Goal: Information Seeking & Learning: Learn about a topic

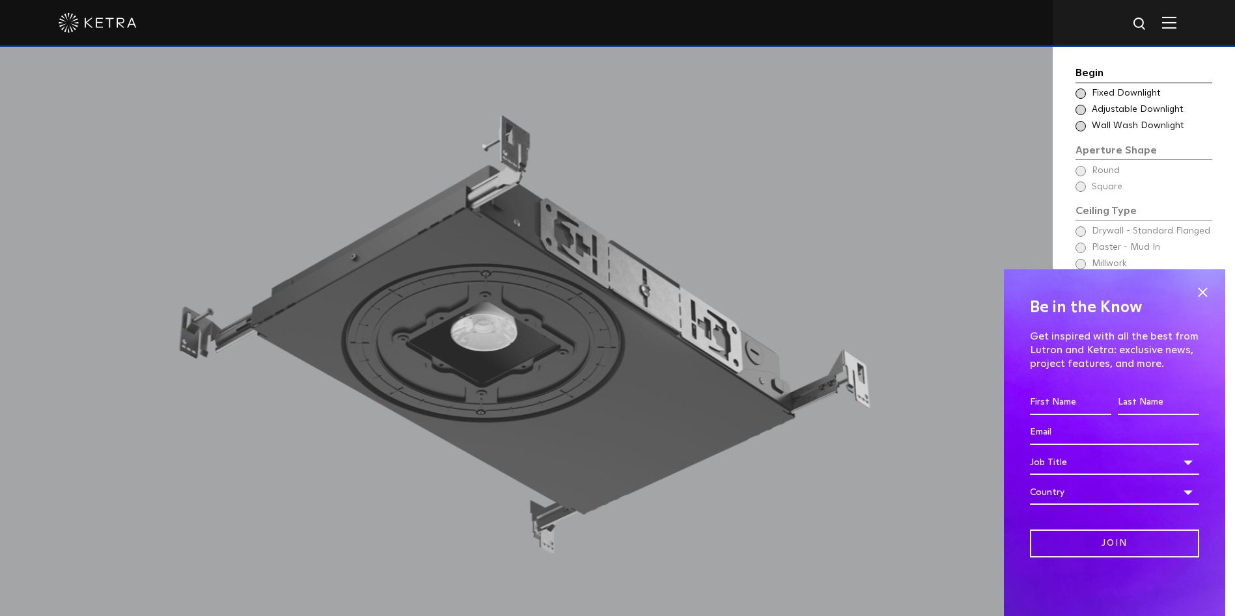
scroll to position [1261, 0]
click at [1203, 286] on span at bounding box center [1202, 292] width 20 height 20
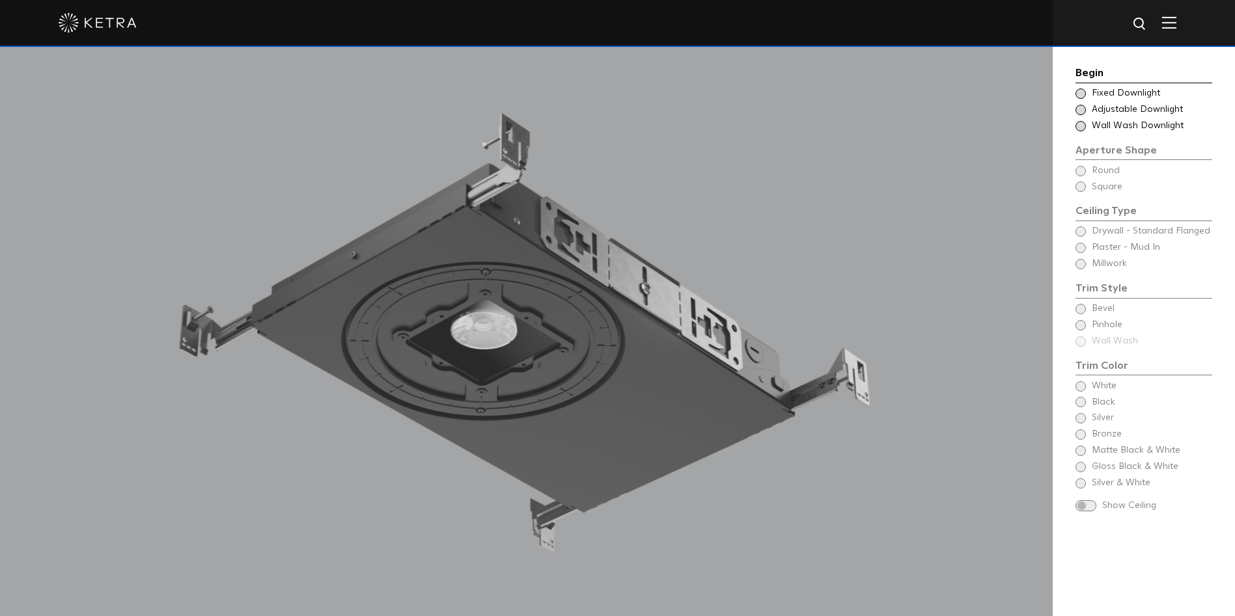
click at [1080, 94] on span at bounding box center [1080, 94] width 10 height 10
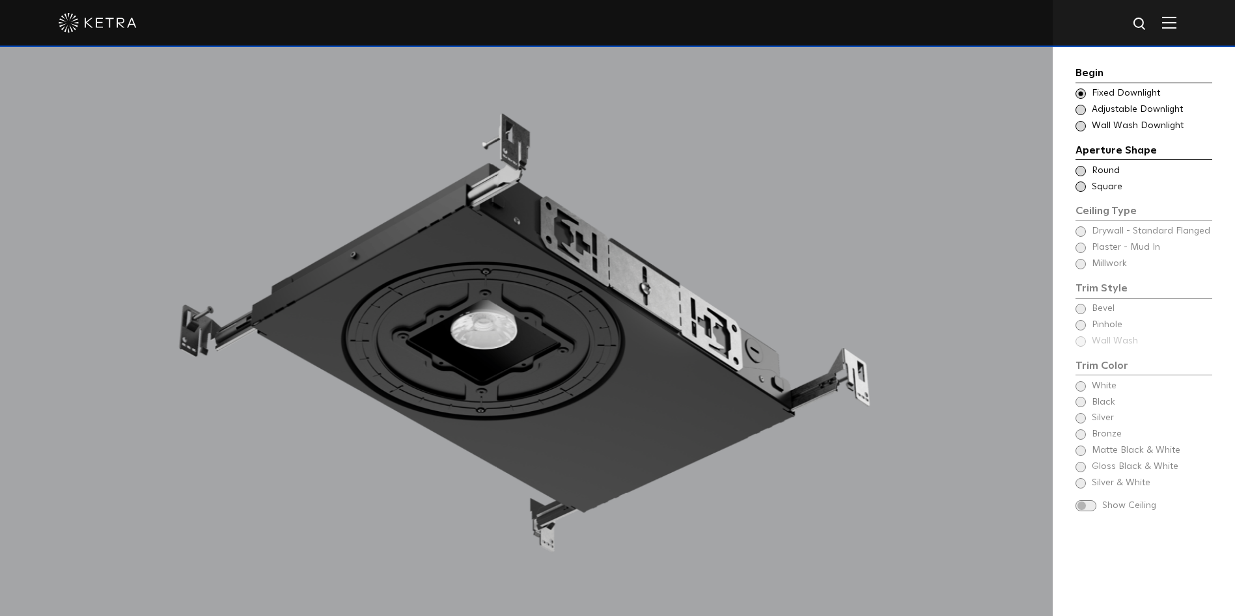
click at [1079, 110] on span at bounding box center [1080, 110] width 10 height 10
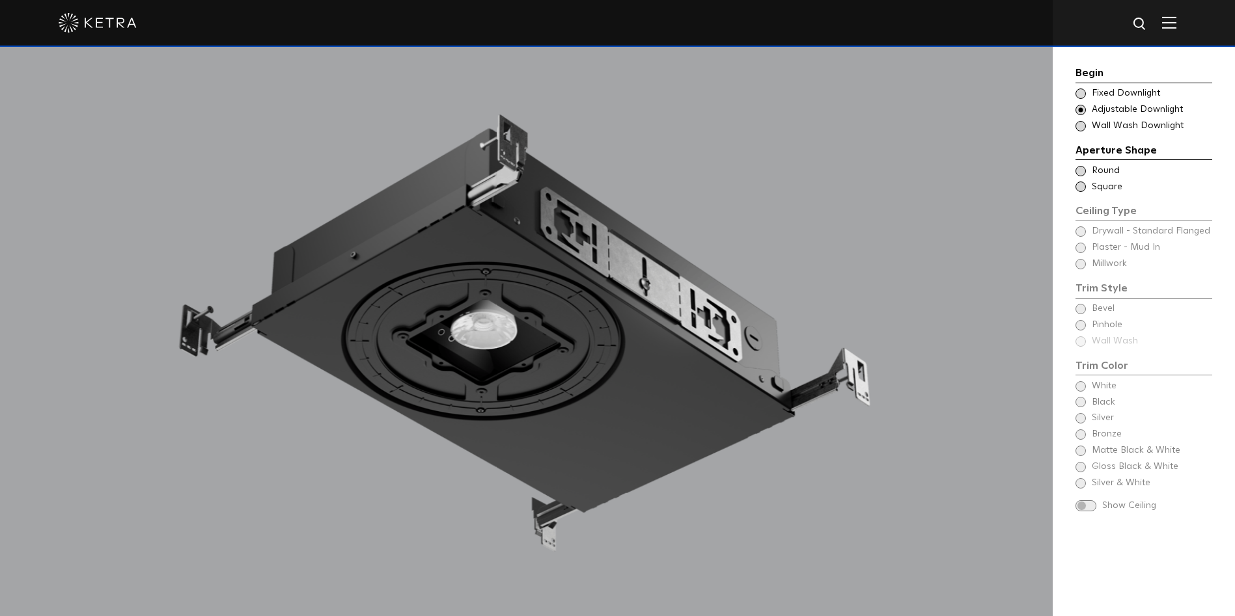
click at [1084, 98] on div "Choose Aperture Shape Fixed Downlight" at bounding box center [1143, 93] width 137 height 13
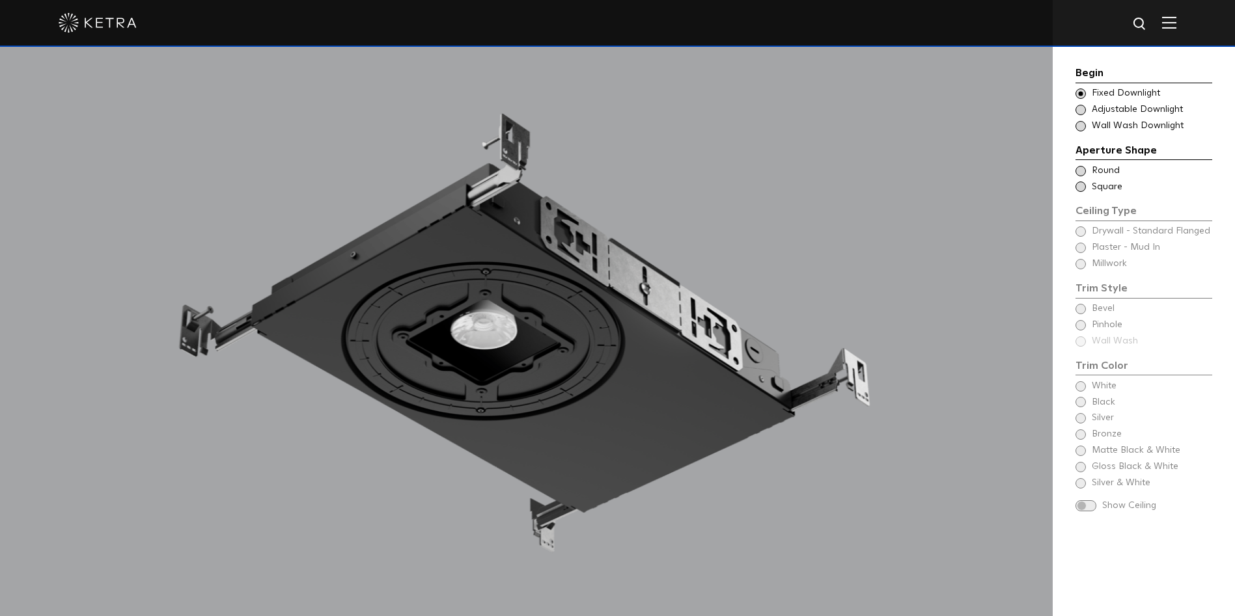
click at [1080, 185] on span at bounding box center [1080, 187] width 10 height 10
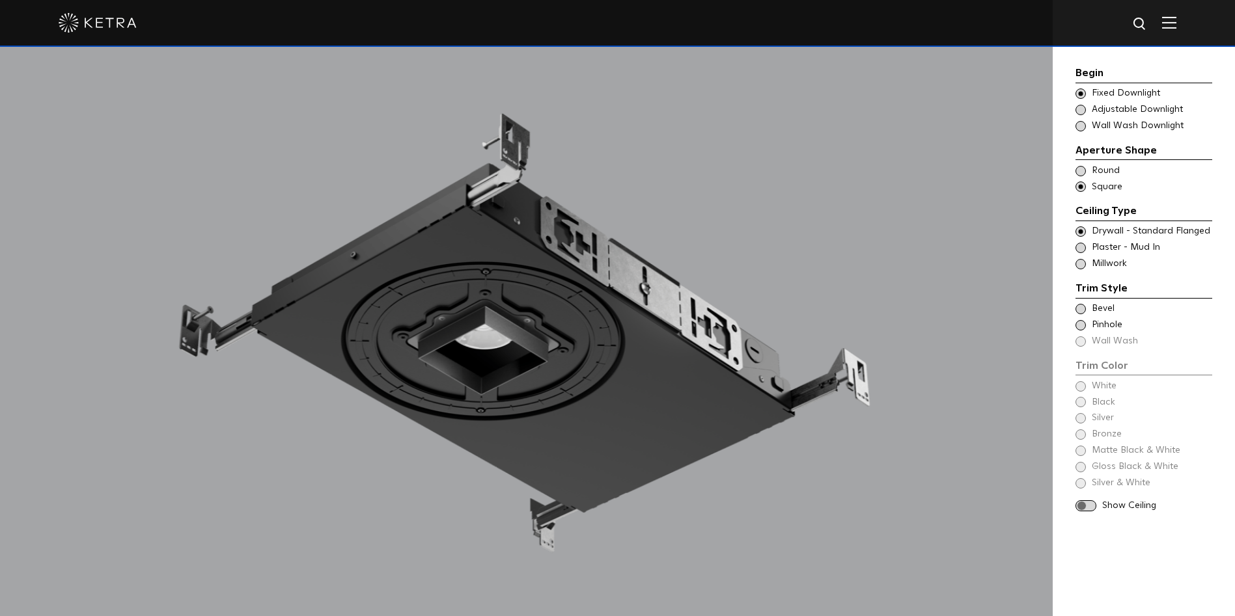
click at [1082, 310] on span at bounding box center [1080, 309] width 10 height 10
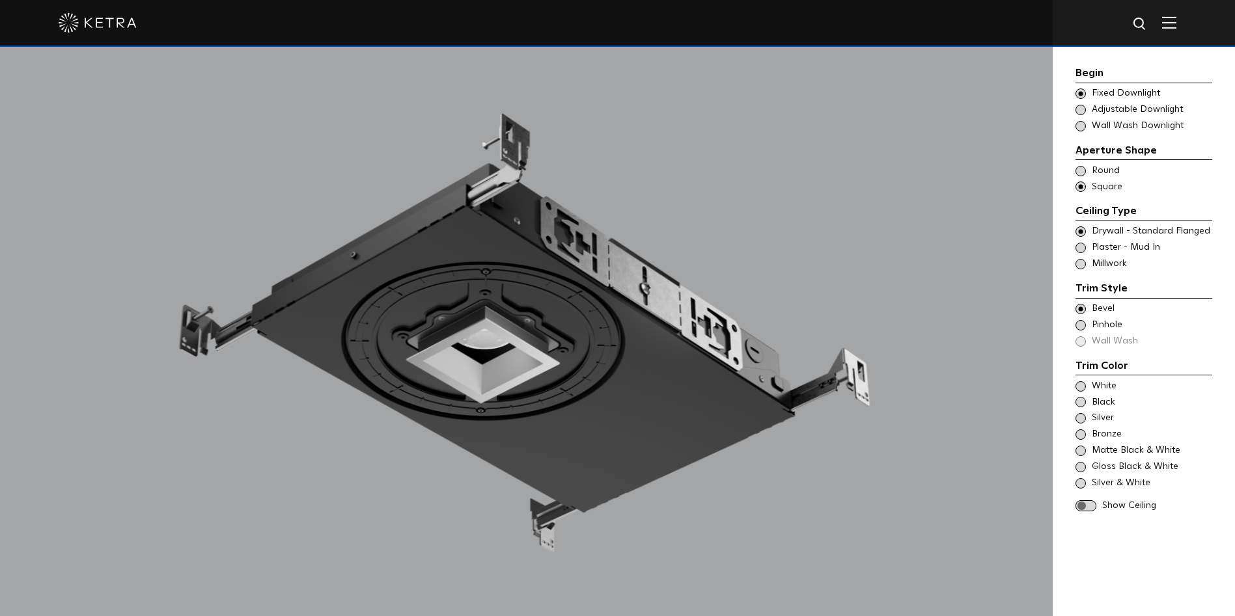
click at [1080, 324] on span at bounding box center [1080, 325] width 10 height 10
click at [1080, 305] on span at bounding box center [1080, 309] width 10 height 10
click at [1084, 504] on span at bounding box center [1085, 506] width 21 height 11
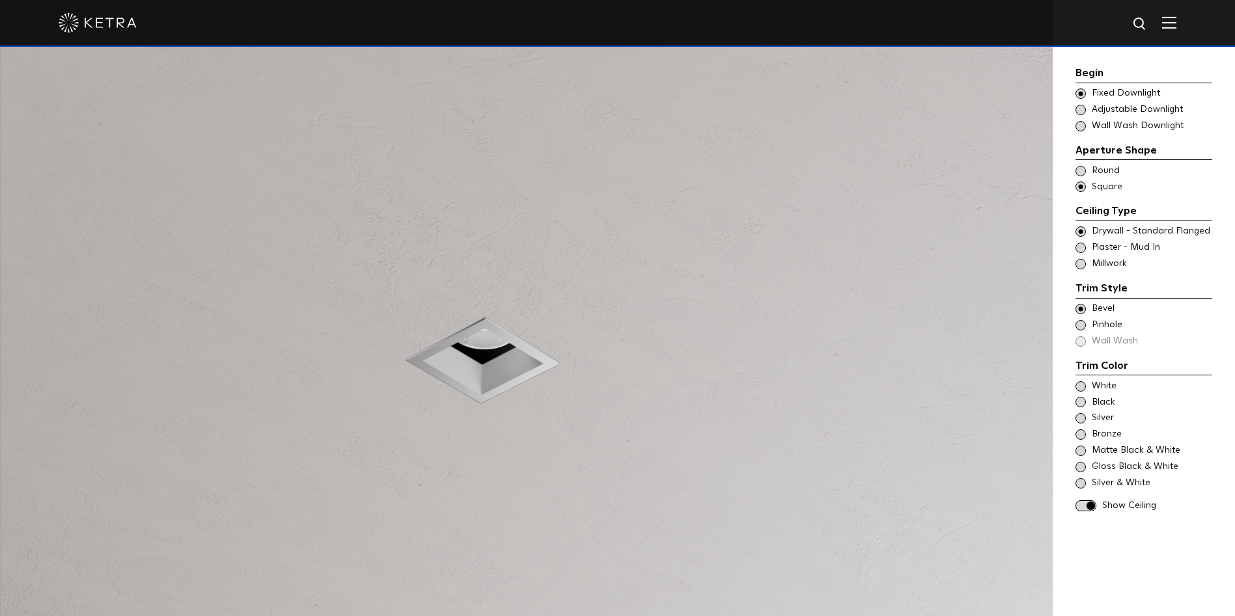
click at [1080, 245] on span at bounding box center [1080, 248] width 10 height 10
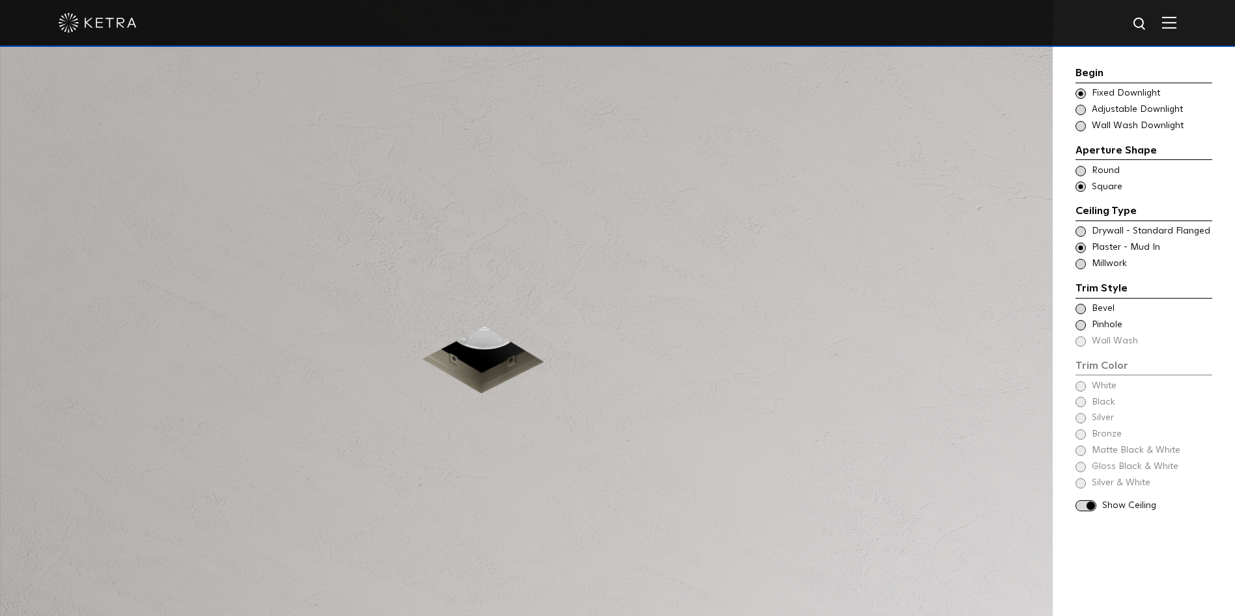
click at [1078, 306] on span at bounding box center [1080, 309] width 10 height 10
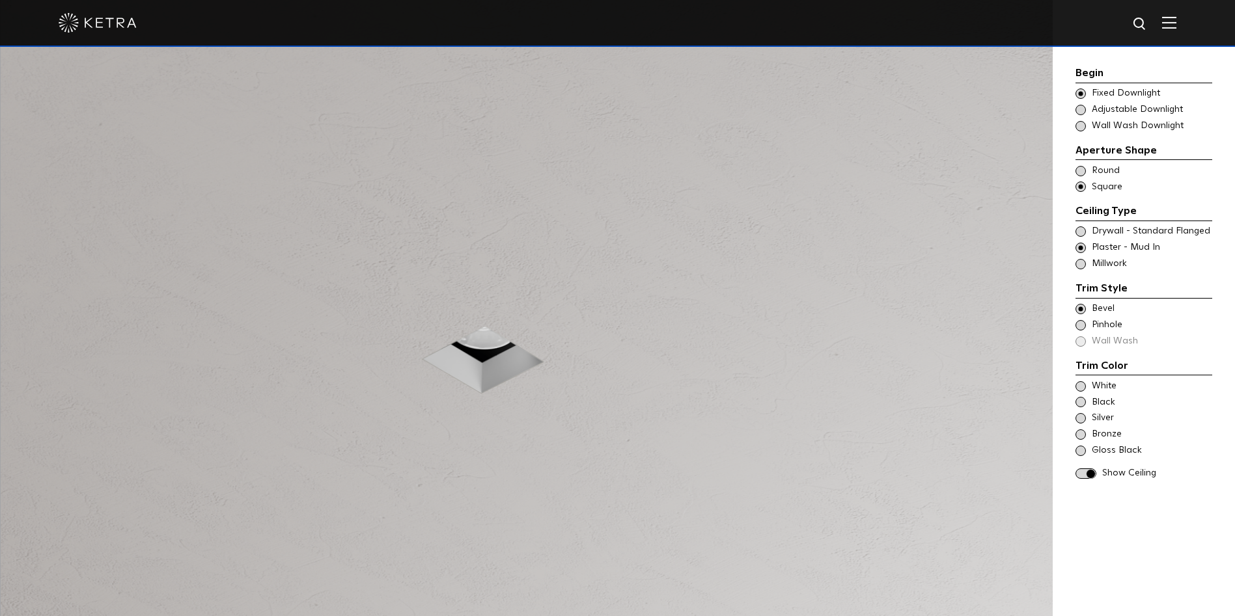
click at [1078, 387] on span at bounding box center [1080, 386] width 10 height 10
click at [1081, 402] on span at bounding box center [1080, 402] width 10 height 10
click at [1079, 418] on span at bounding box center [1080, 418] width 10 height 10
click at [1079, 435] on span at bounding box center [1080, 435] width 10 height 10
click at [1077, 450] on span at bounding box center [1080, 451] width 10 height 10
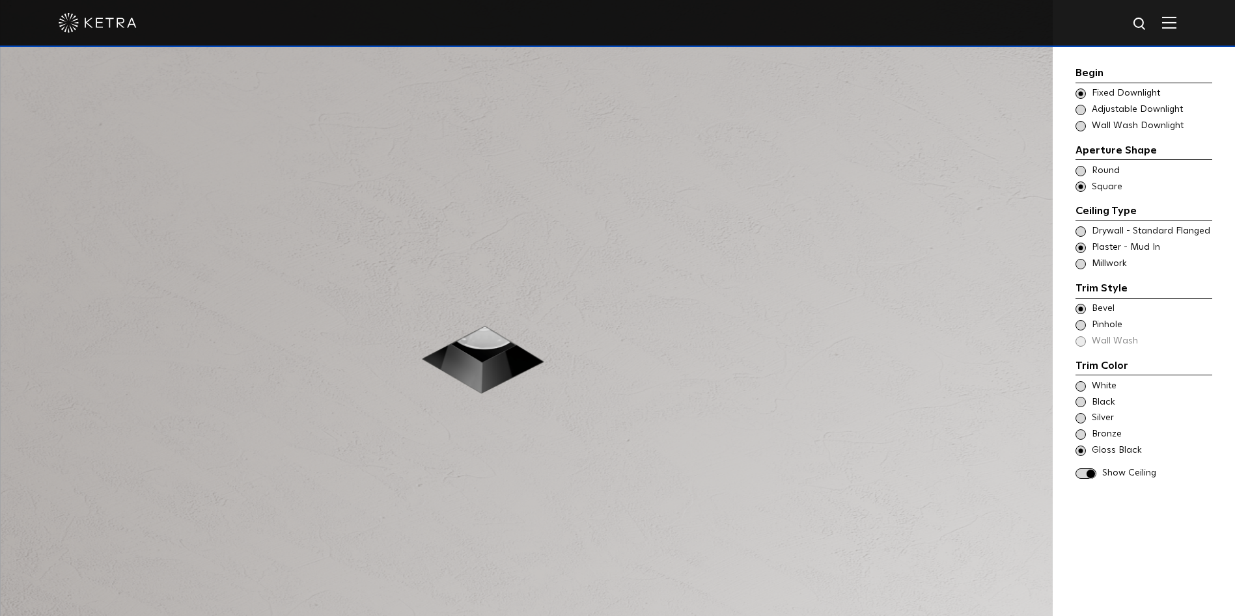
click at [1093, 471] on span at bounding box center [1085, 474] width 21 height 11
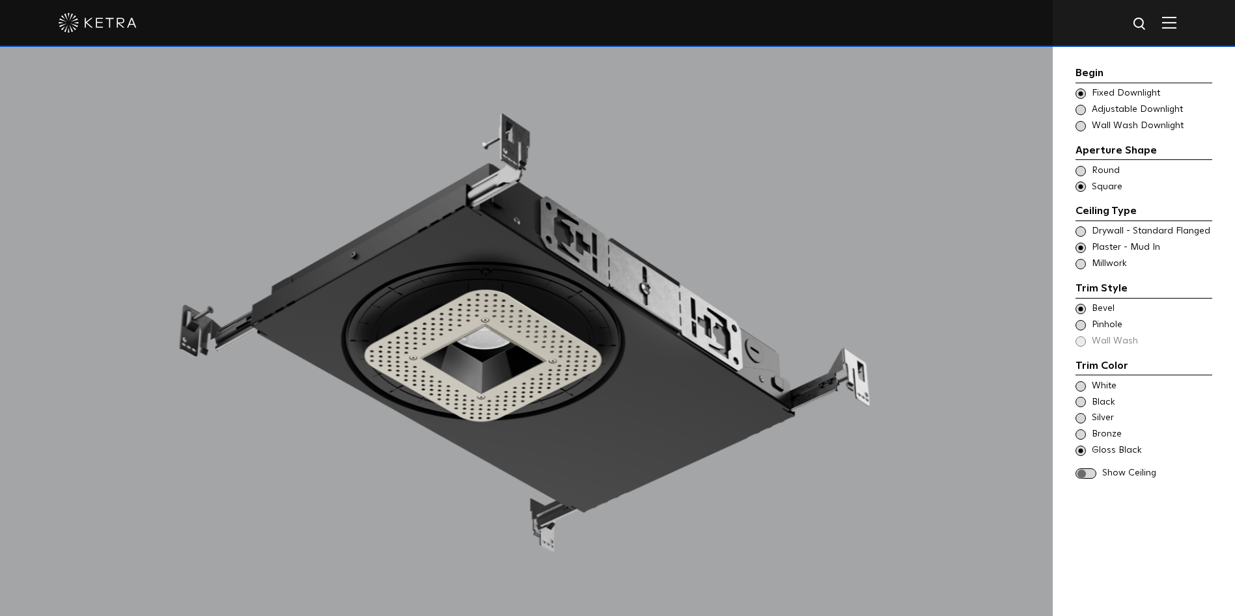
click at [1145, 580] on div "Begin Choose Aperture Shape Fixed Downlight Choose Aperture Shape Adjustable Do…" at bounding box center [1143, 348] width 137 height 677
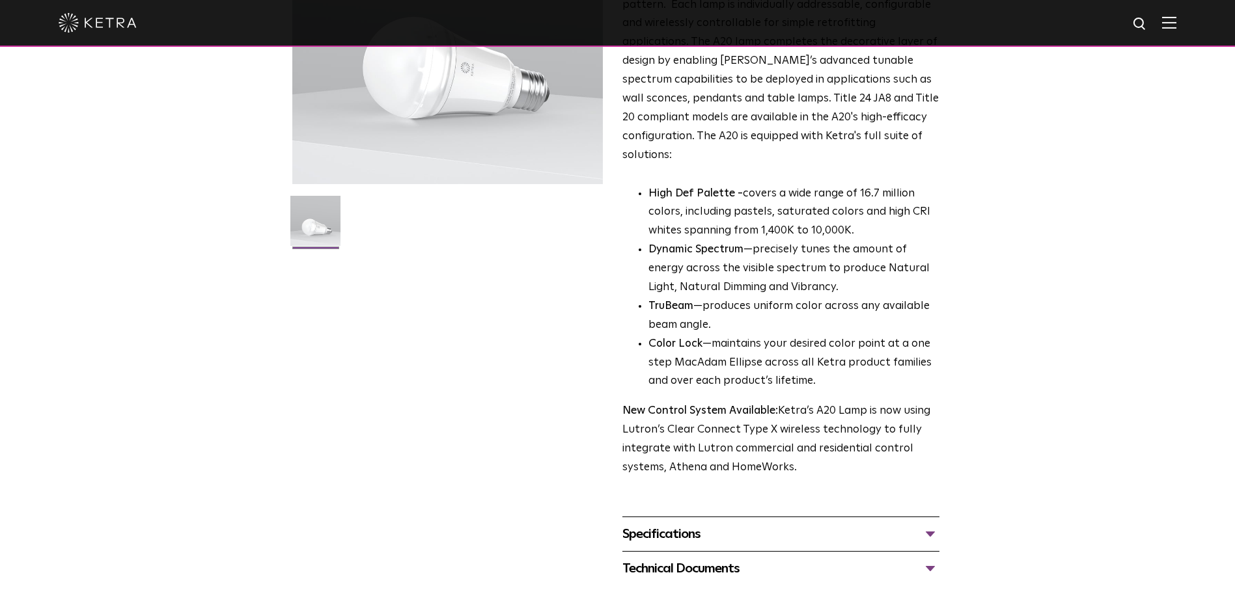
scroll to position [456, 0]
